Goal: Task Accomplishment & Management: Use online tool/utility

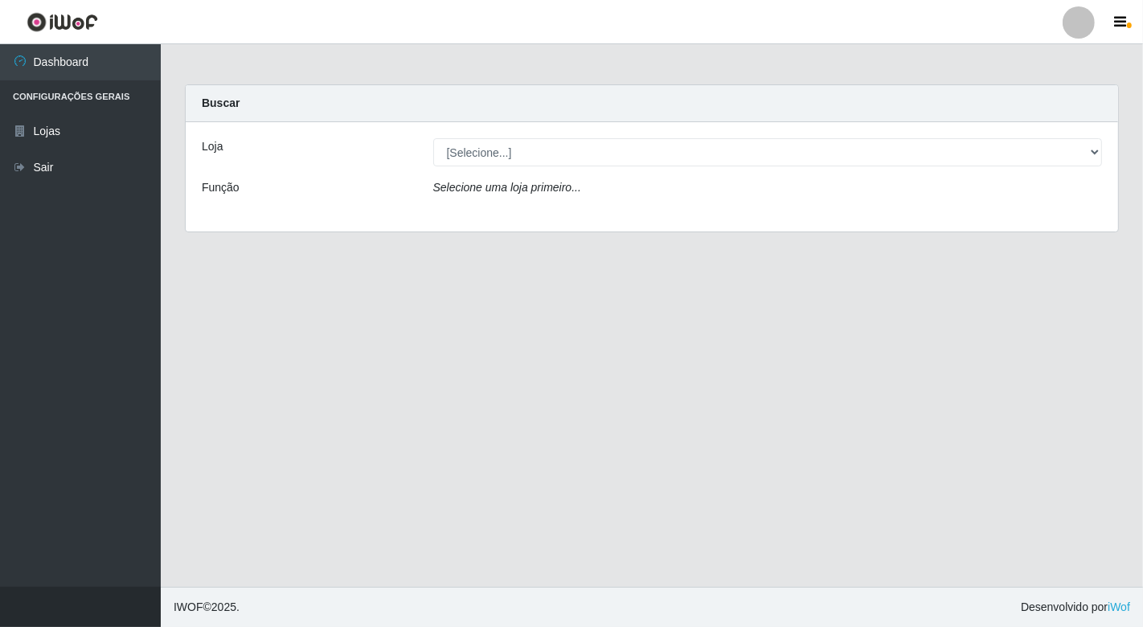
select select "454"
click at [433, 138] on select "[Selecione...] Nordestão - [GEOGRAPHIC_DATA]" at bounding box center [768, 152] width 670 height 28
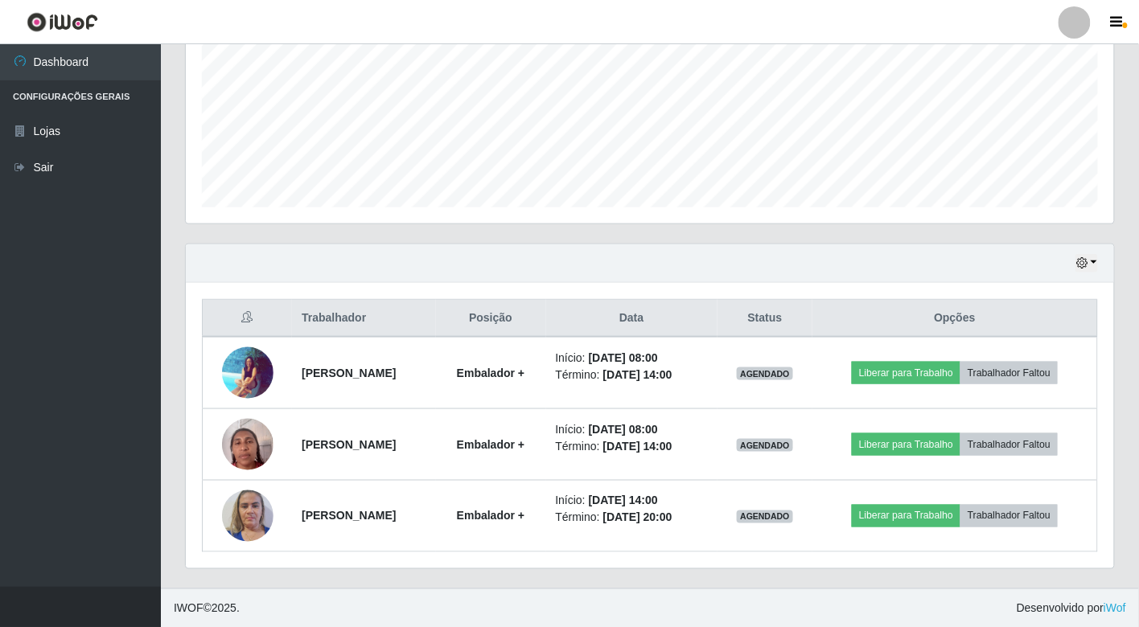
scroll to position [370, 0]
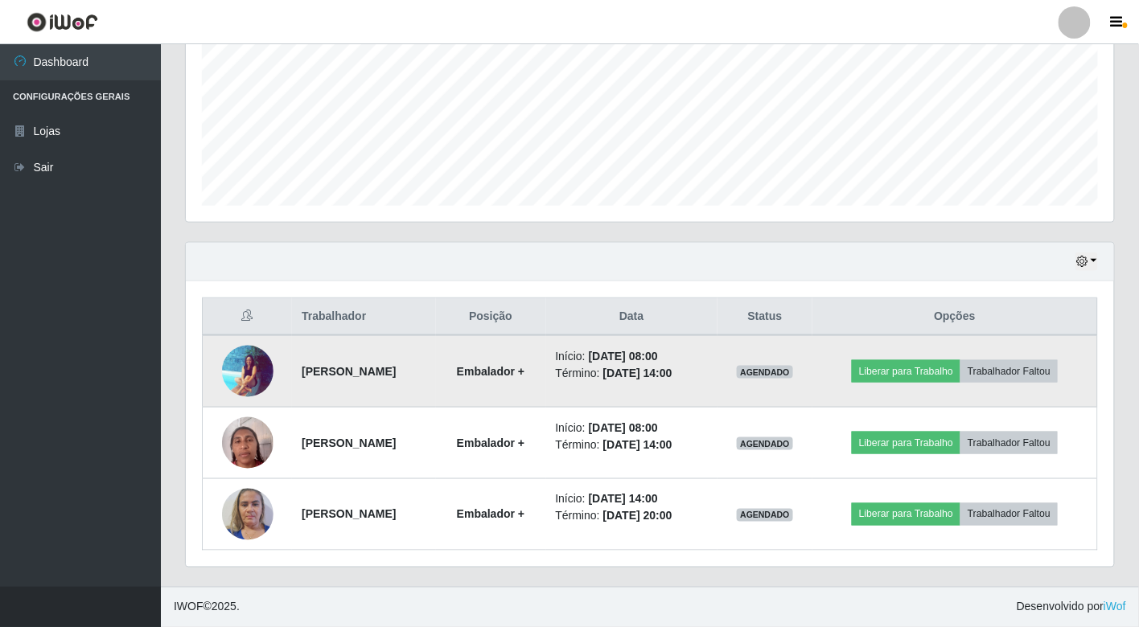
click at [246, 363] on img at bounding box center [247, 371] width 51 height 52
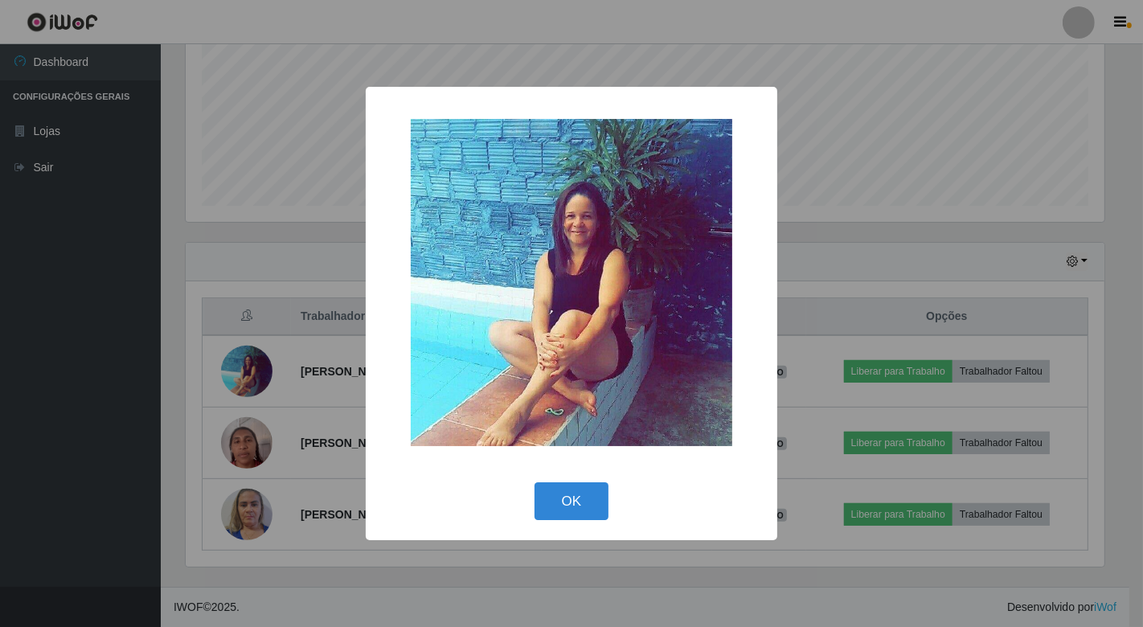
click at [926, 283] on div "× OK Cancel" at bounding box center [571, 313] width 1143 height 627
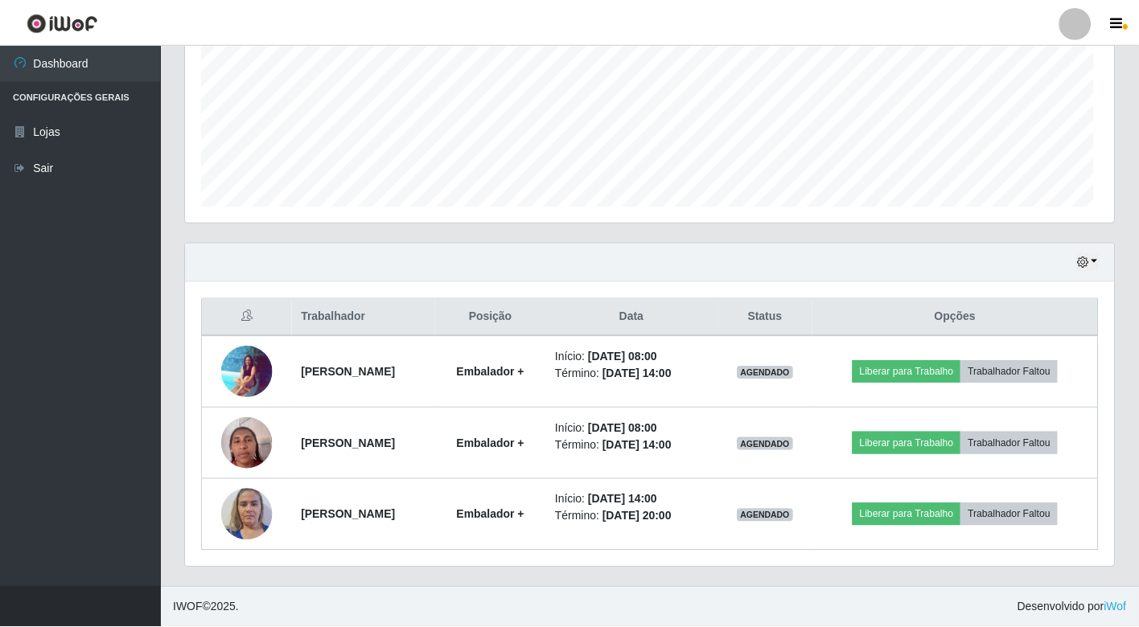
scroll to position [333, 928]
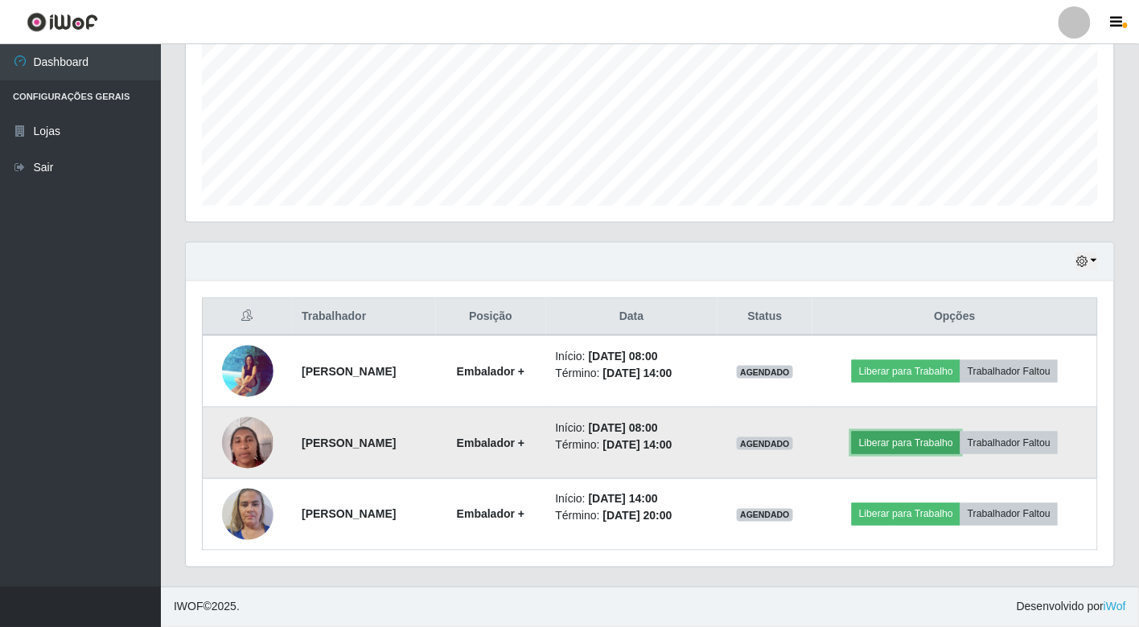
click at [890, 445] on button "Liberar para Trabalho" at bounding box center [906, 443] width 109 height 23
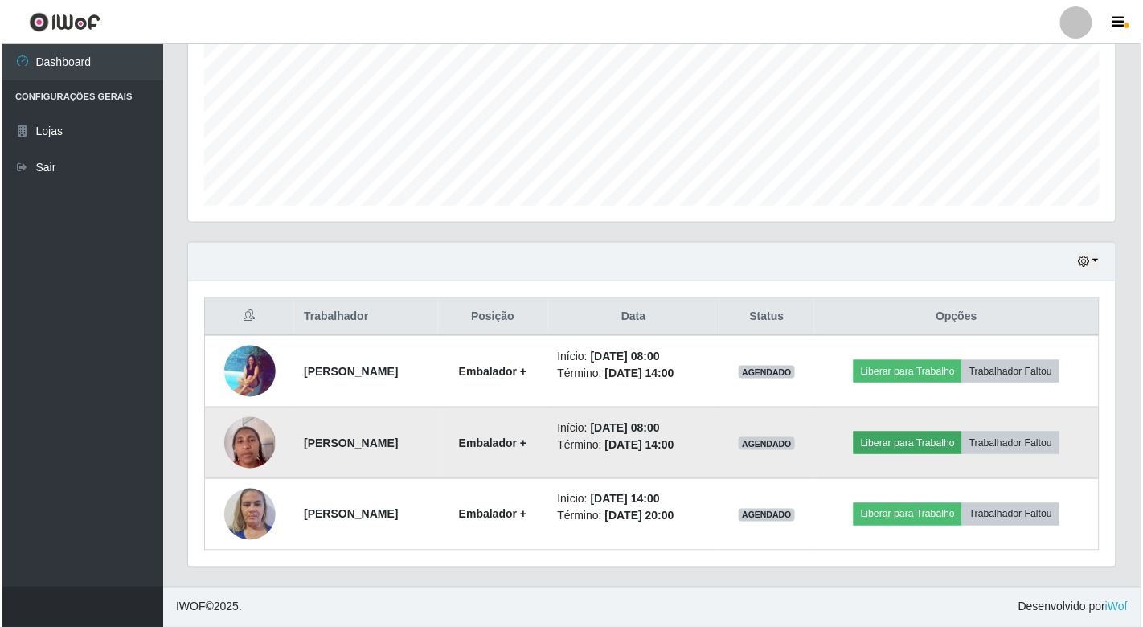
scroll to position [333, 918]
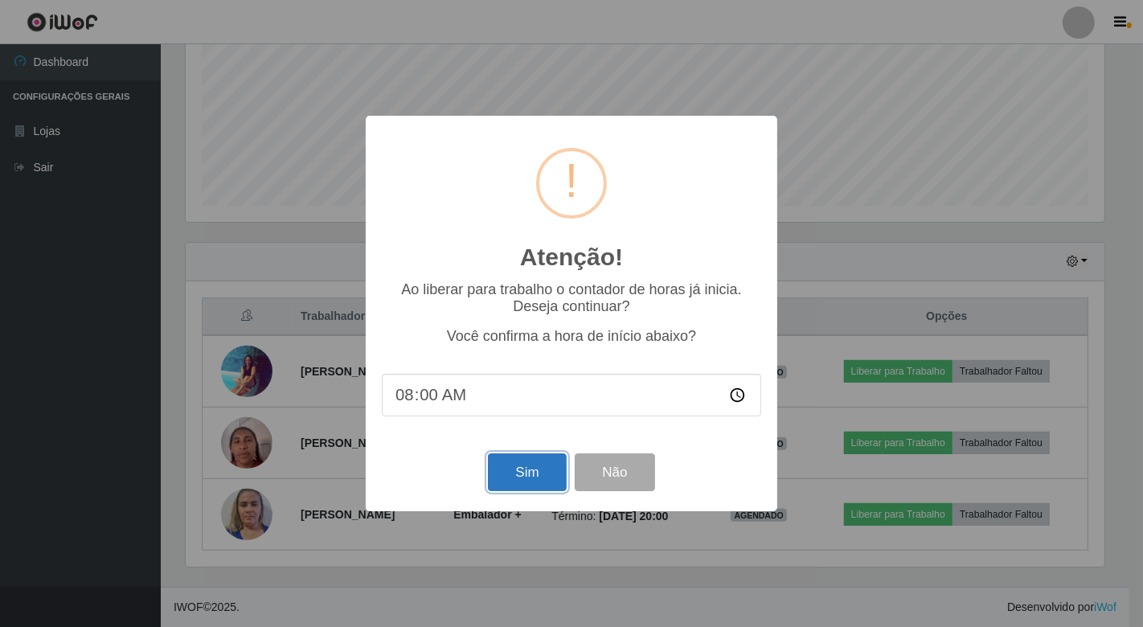
click at [505, 477] on button "Sim" at bounding box center [527, 473] width 78 height 38
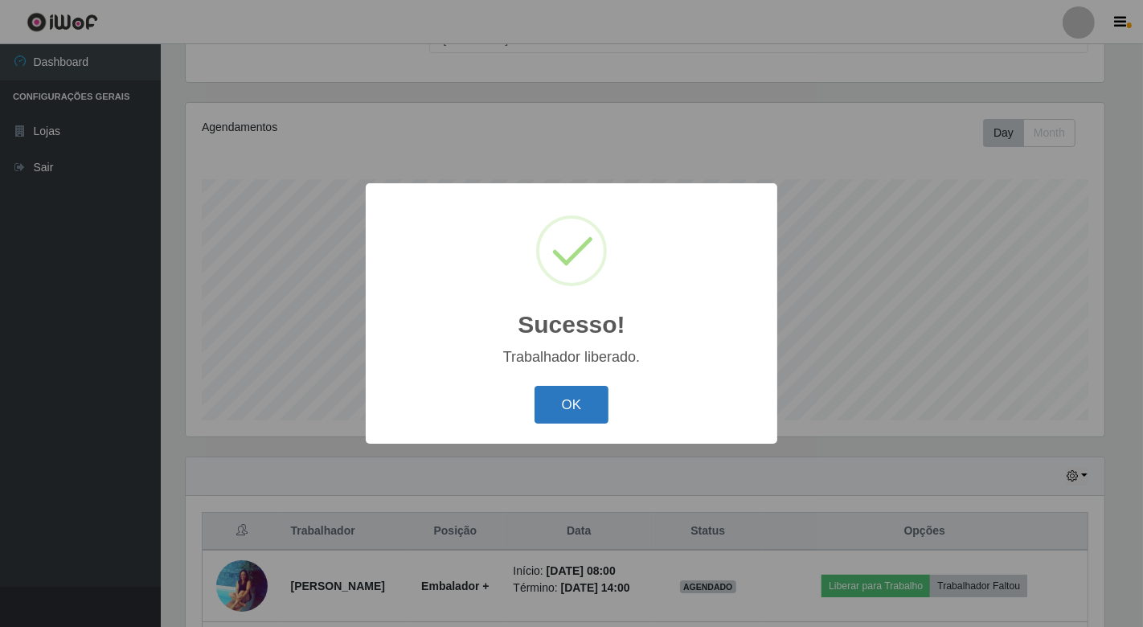
click at [558, 407] on button "OK" at bounding box center [572, 405] width 75 height 38
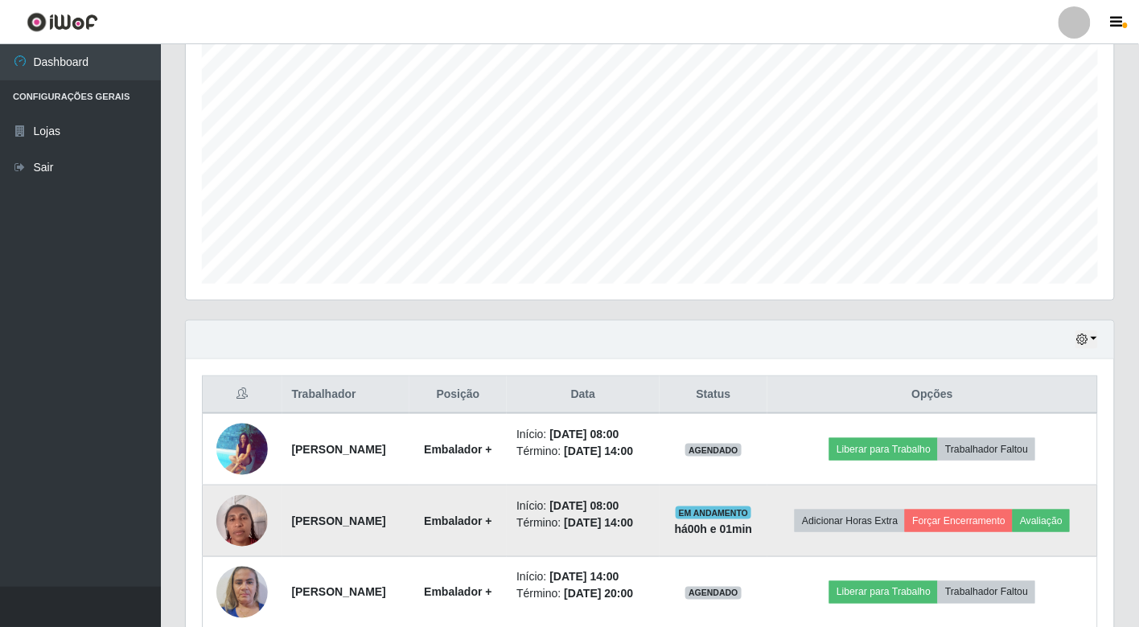
scroll to position [333, 0]
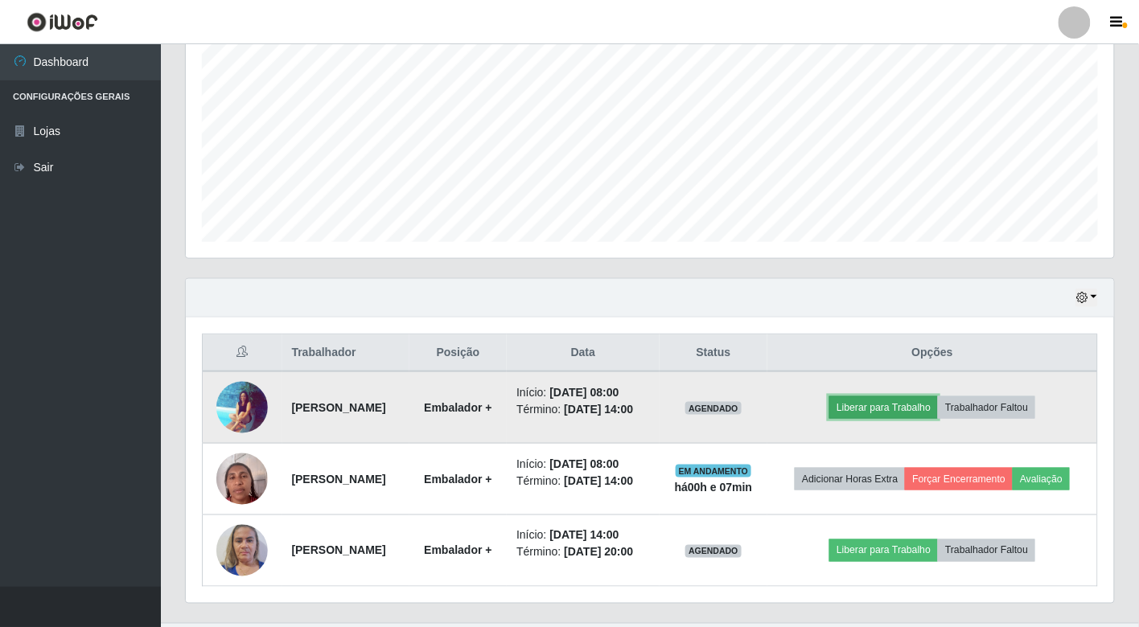
click at [917, 398] on button "Liberar para Trabalho" at bounding box center [883, 407] width 109 height 23
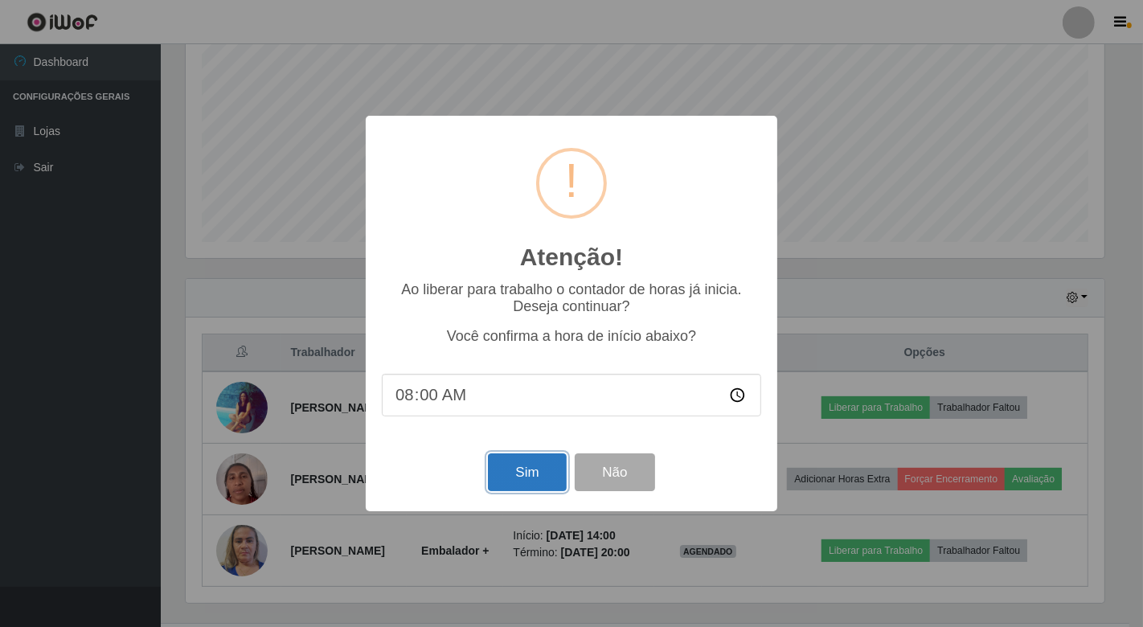
click at [549, 460] on button "Sim" at bounding box center [527, 473] width 78 height 38
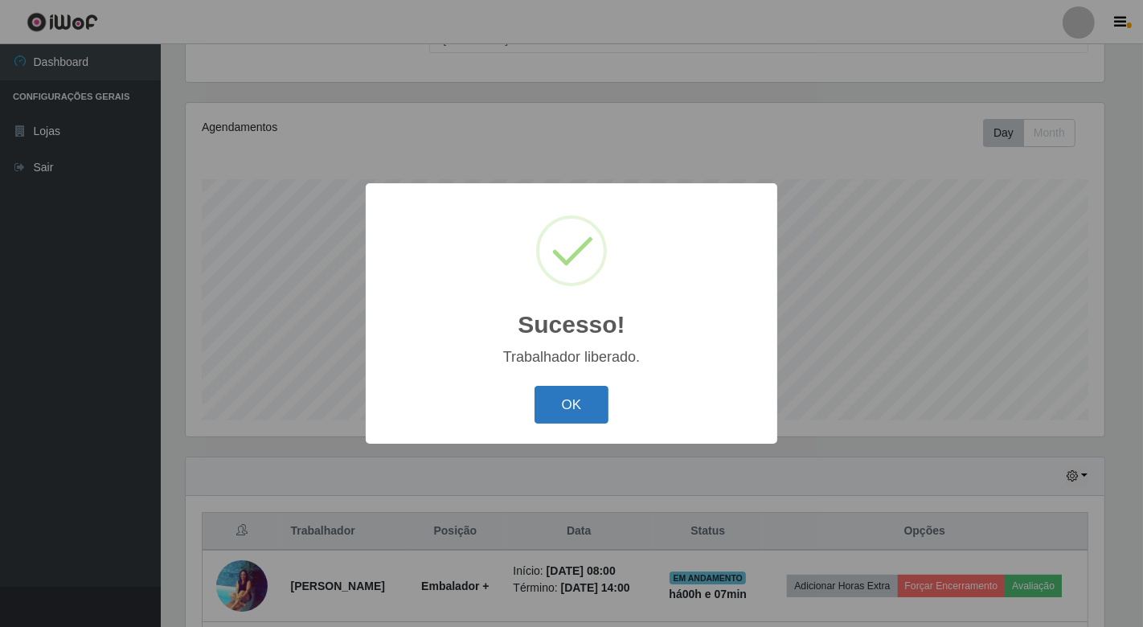
click at [552, 400] on button "OK" at bounding box center [572, 405] width 75 height 38
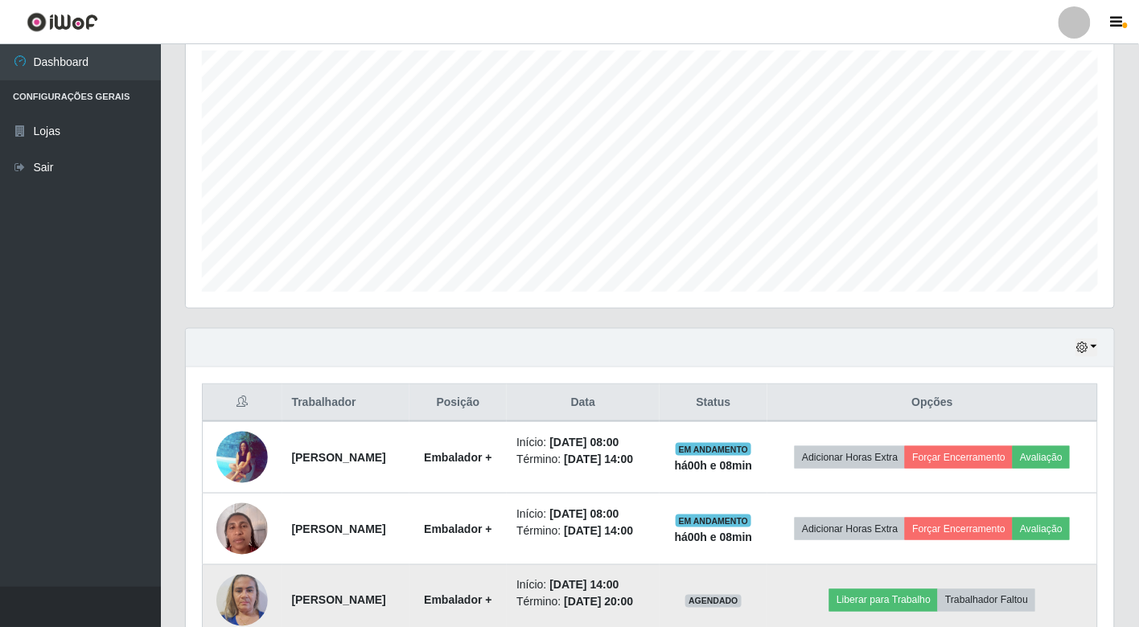
scroll to position [370, 0]
